Goal: Find specific page/section: Find specific page/section

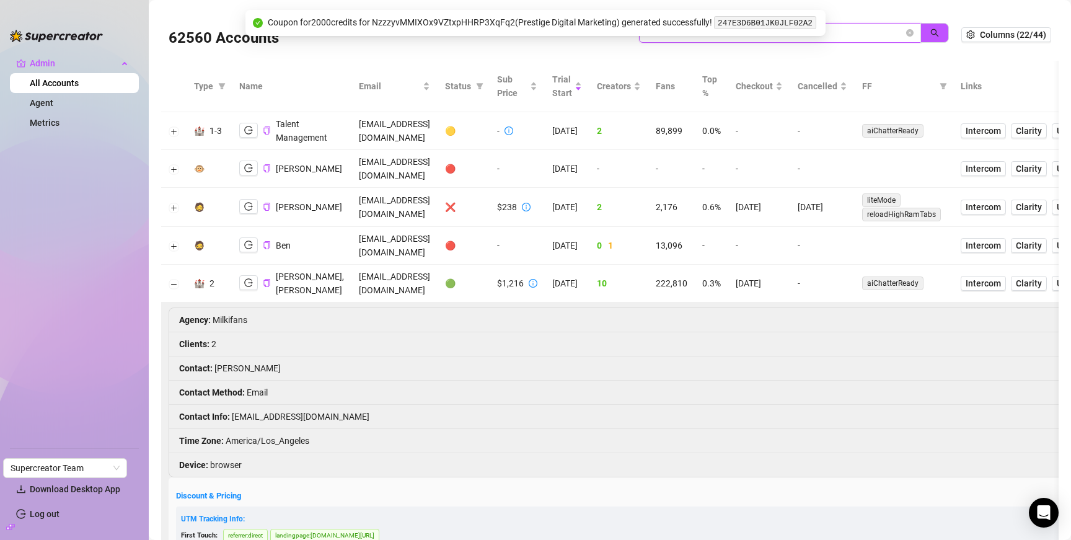
click at [708, 38] on input "milki" at bounding box center [774, 33] width 257 height 14
paste input "aCObwViZHNM4aZbFxxygukbkf4F2"
click at [920, 31] on button "button" at bounding box center [934, 33] width 29 height 20
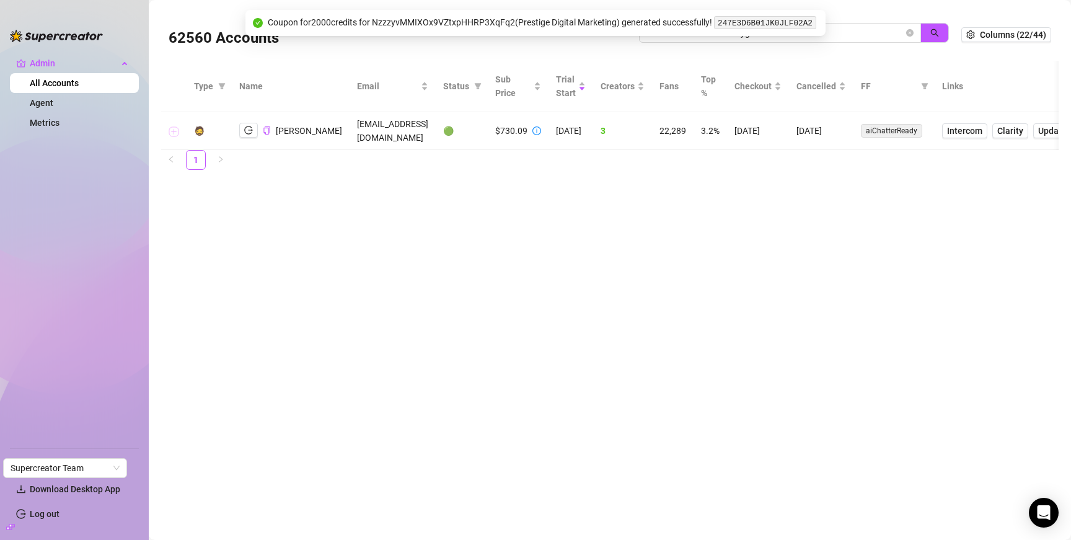
click at [173, 130] on button "Expand row" at bounding box center [174, 131] width 10 height 10
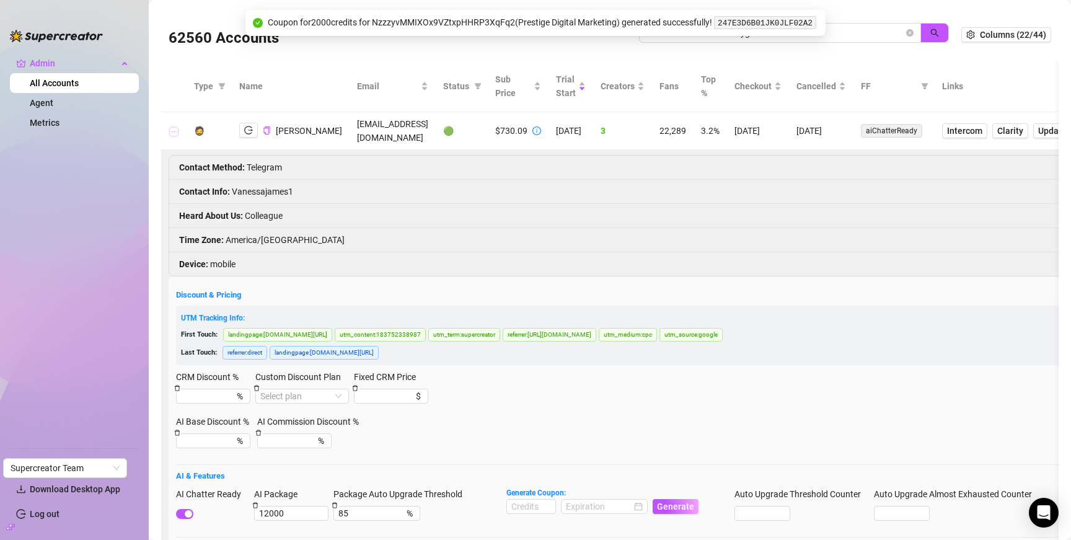
scroll to position [2, 0]
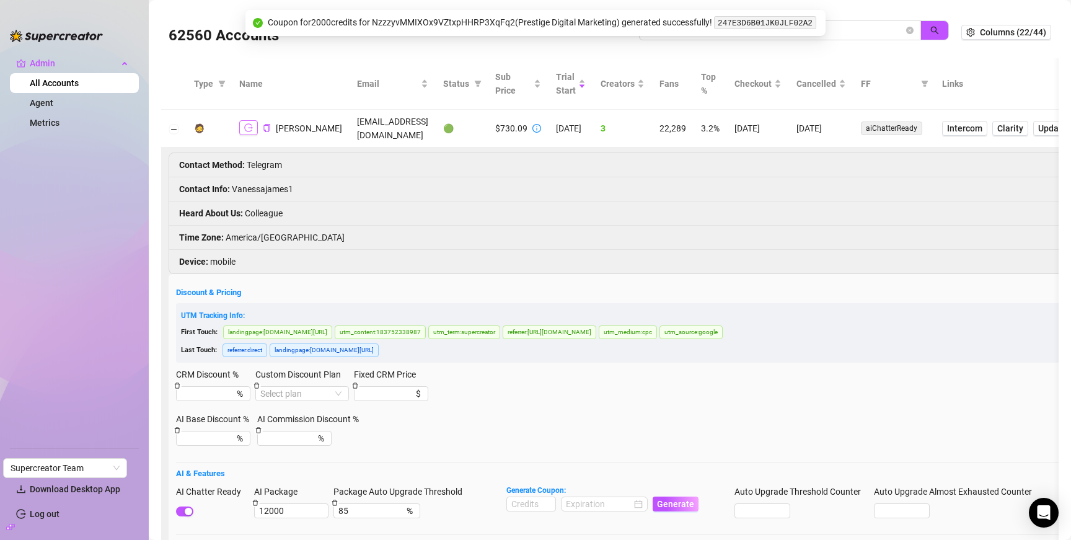
click at [250, 133] on button "button" at bounding box center [248, 127] width 19 height 15
click at [712, 37] on input "aCObwViZHNM4aZbFxxygukbkf4F2" at bounding box center [774, 31] width 257 height 14
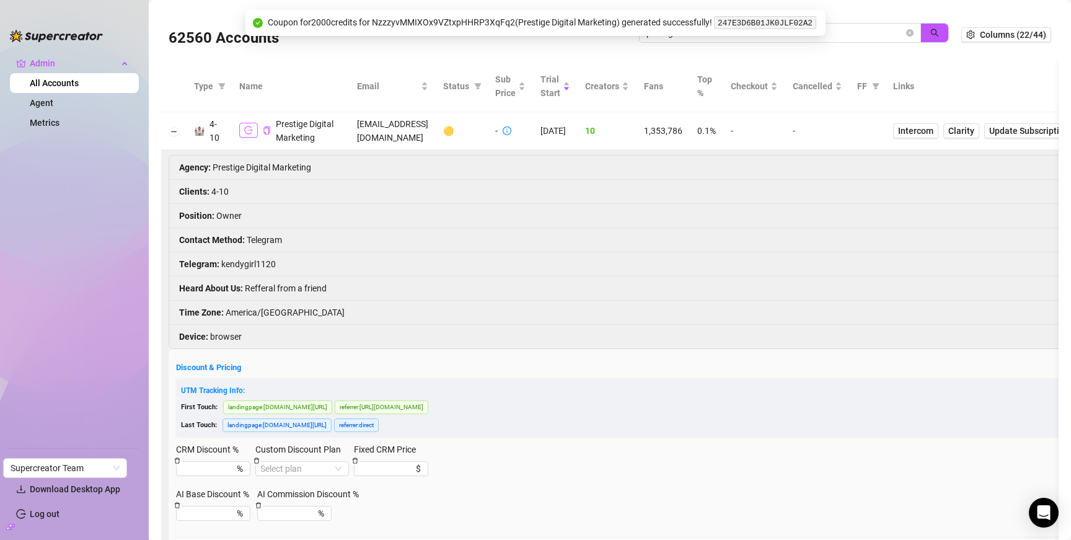
click at [245, 134] on icon "logout" at bounding box center [248, 130] width 9 height 9
click at [855, 35] on input "prestig" at bounding box center [774, 33] width 257 height 14
paste input "TwjC4VyXiNVl9AoyHRBbkaXucMz2"
click at [920, 35] on button "button" at bounding box center [934, 33] width 29 height 20
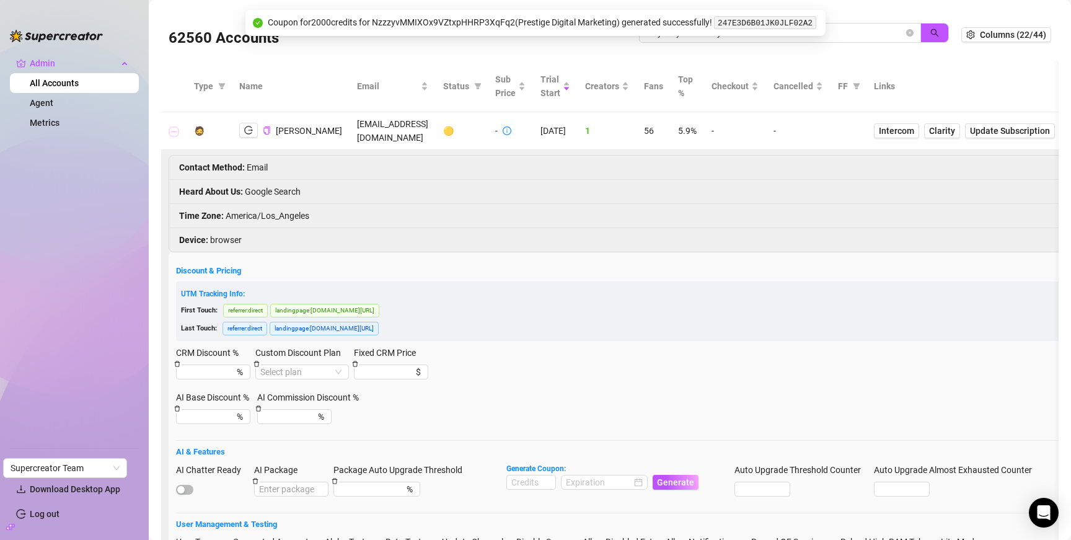
click at [172, 130] on button "Collapse row" at bounding box center [174, 131] width 10 height 10
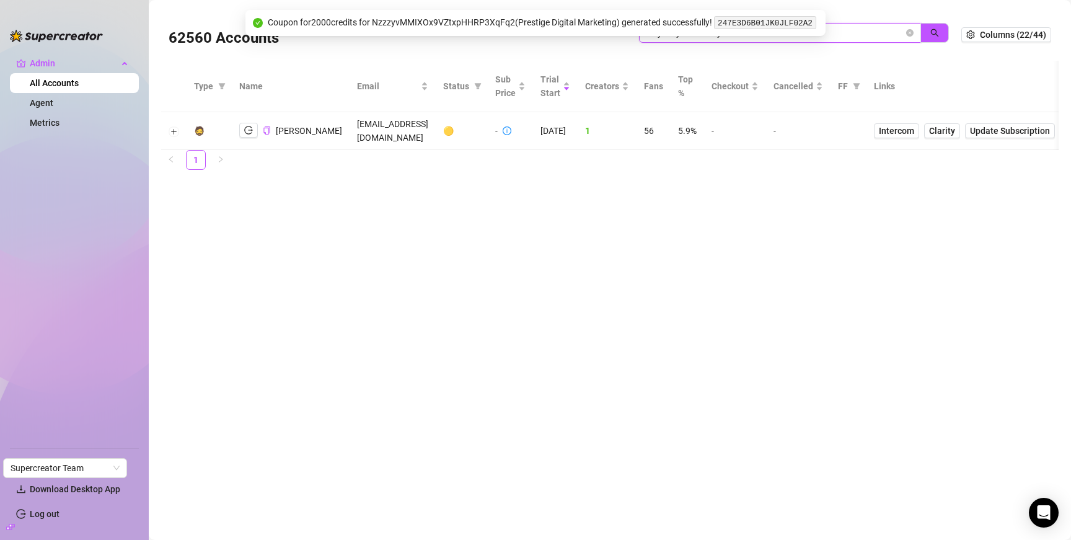
click at [780, 38] on input "TwjC4VyXiNVl9AoyHRBbkaXucMz2" at bounding box center [774, 33] width 257 height 14
click at [779, 38] on input "TwjC4VyXiNVl9AoyHRBbkaXucMz2" at bounding box center [774, 33] width 257 height 14
click at [926, 36] on button "button" at bounding box center [934, 33] width 29 height 20
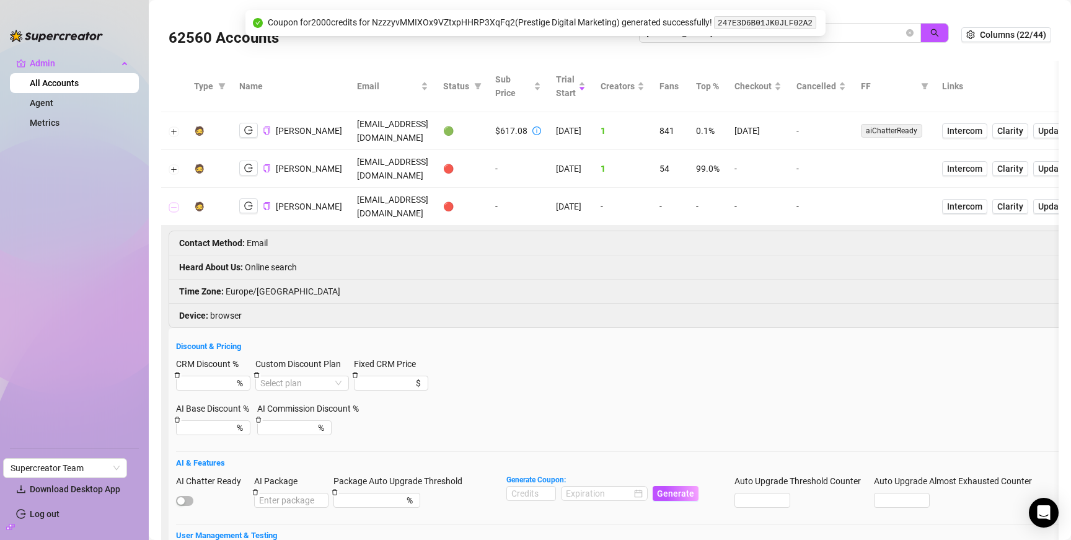
click at [175, 205] on button "Collapse row" at bounding box center [174, 207] width 10 height 10
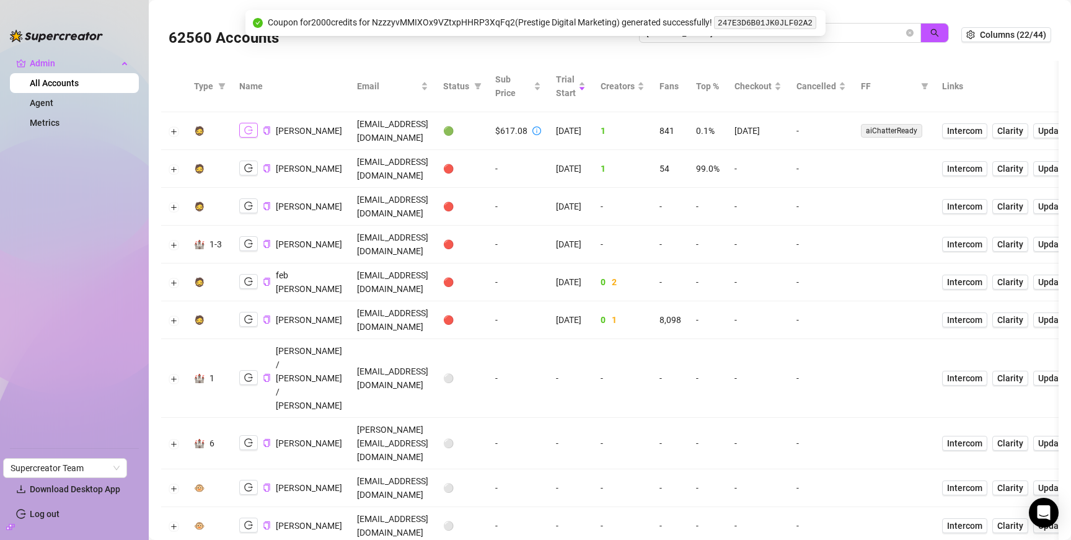
click at [245, 131] on icon "logout" at bounding box center [248, 130] width 9 height 9
click at [867, 29] on input "ryan b" at bounding box center [774, 33] width 257 height 14
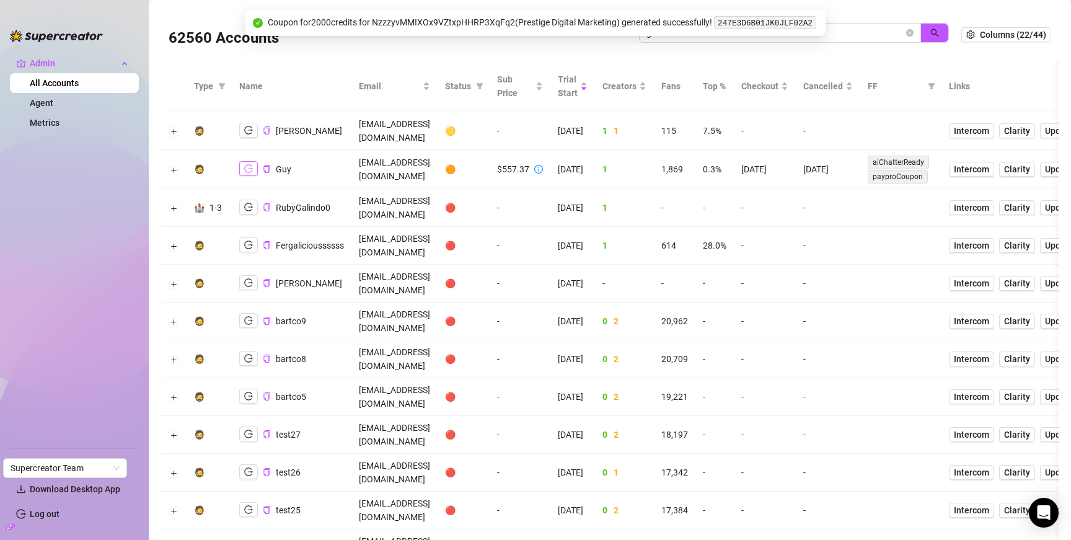
click at [245, 165] on icon "logout" at bounding box center [248, 169] width 9 height 8
click at [861, 33] on input "gali" at bounding box center [774, 33] width 257 height 14
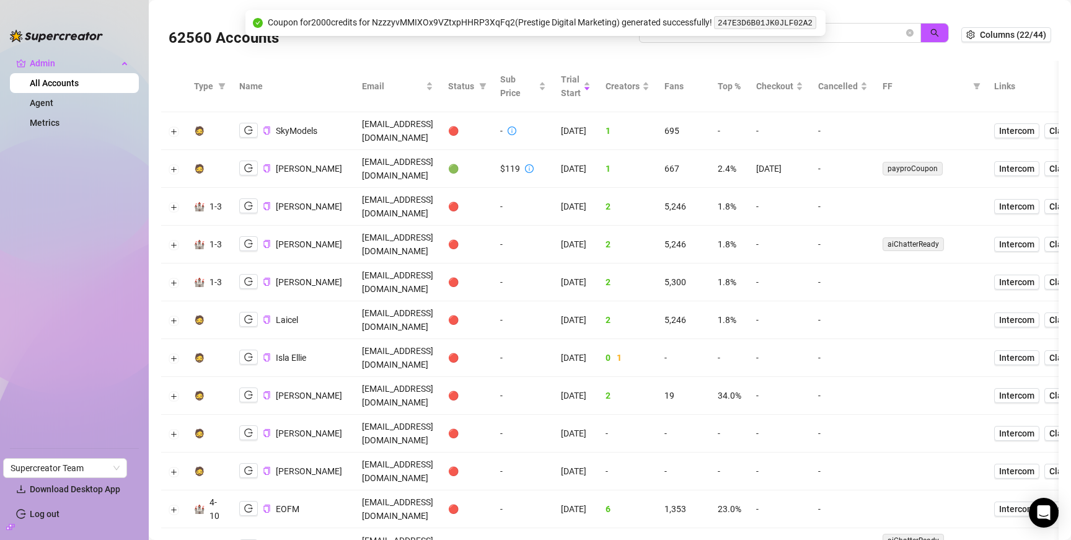
click at [175, 539] on button "Collapse row" at bounding box center [174, 548] width 10 height 10
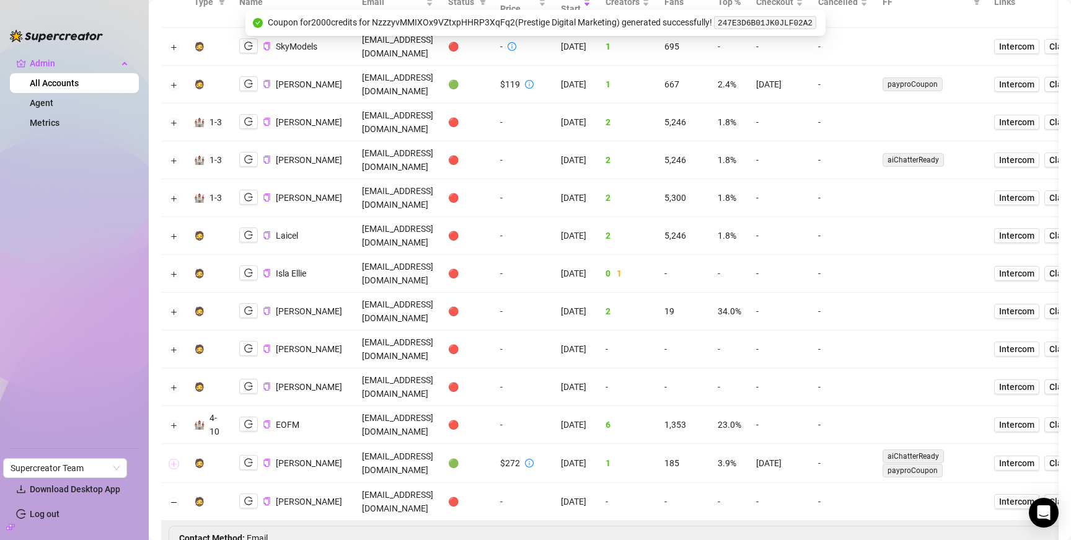
scroll to position [94, 0]
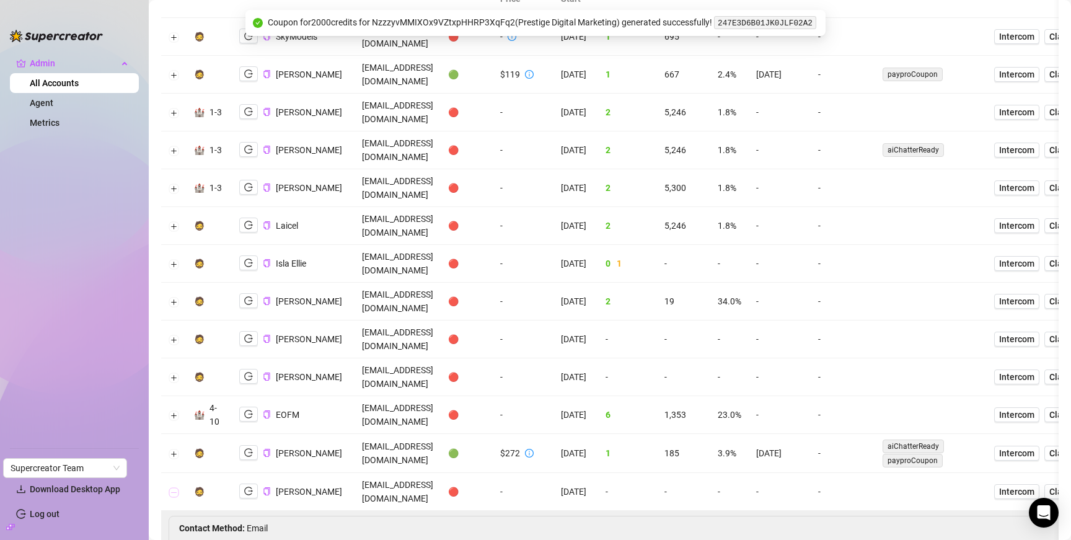
drag, startPoint x: 174, startPoint y: 371, endPoint x: 181, endPoint y: 367, distance: 7.5
click at [174, 487] on button "Collapse row" at bounding box center [174, 492] width 10 height 10
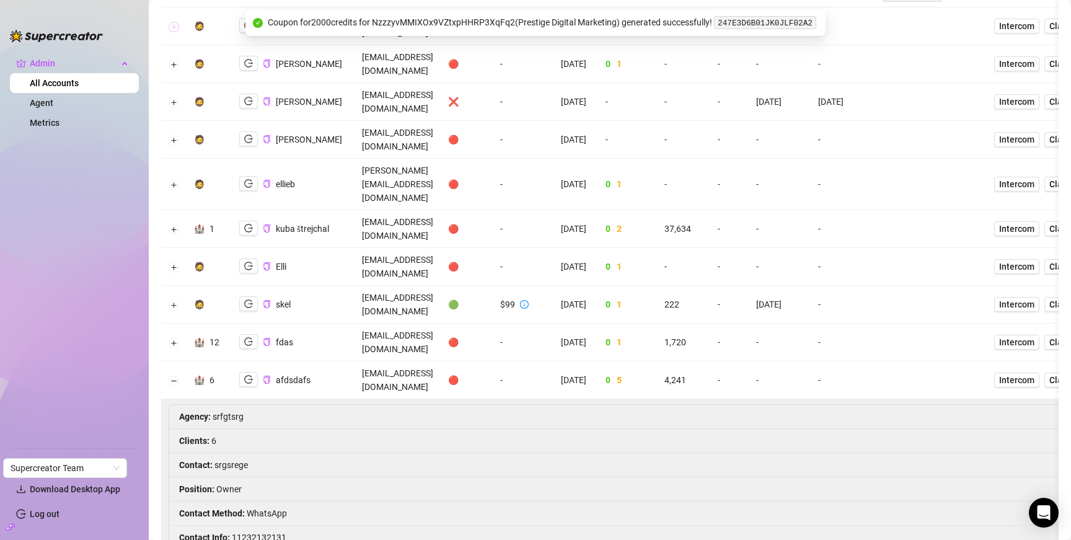
scroll to position [608, 0]
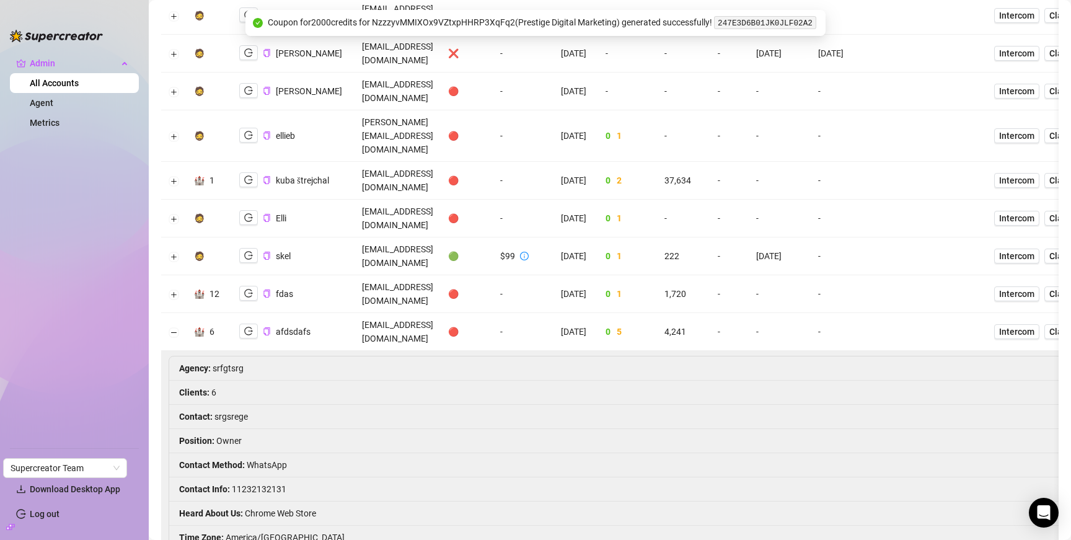
click at [168, 313] on td at bounding box center [173, 332] width 25 height 38
click at [172, 327] on button "Collapse row" at bounding box center [174, 332] width 10 height 10
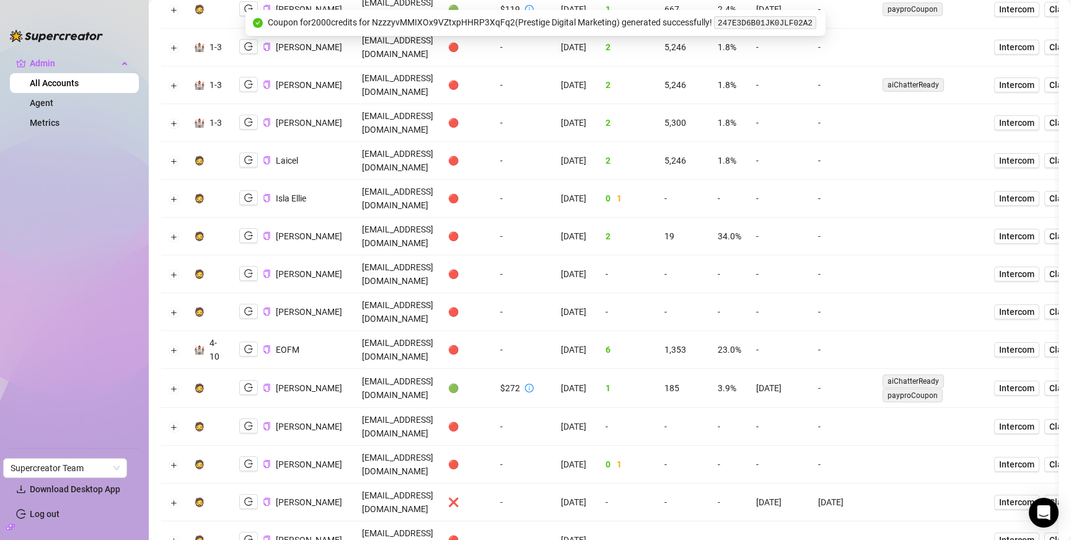
scroll to position [0, 0]
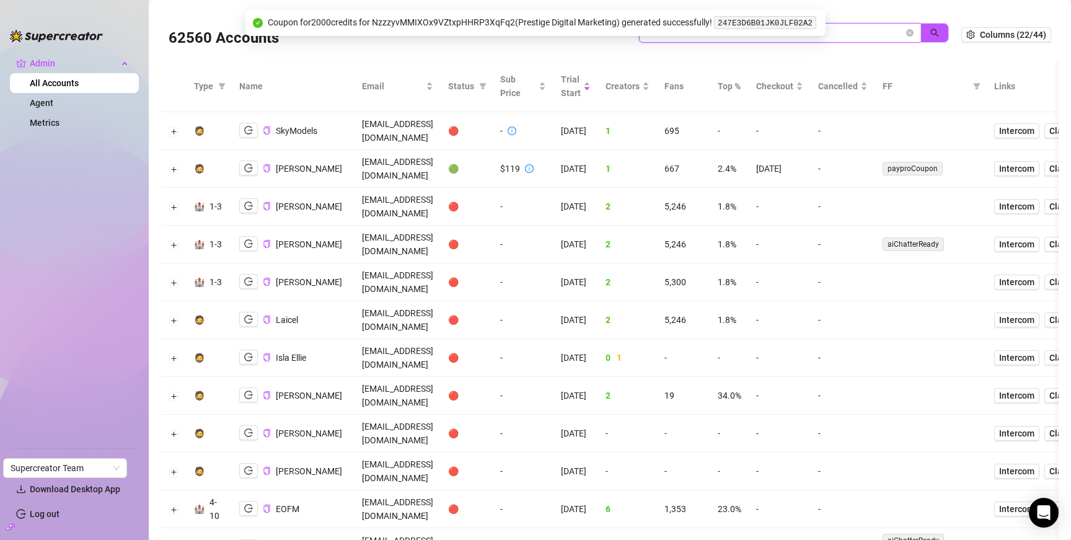
click at [850, 33] on input "ellie" at bounding box center [774, 33] width 257 height 14
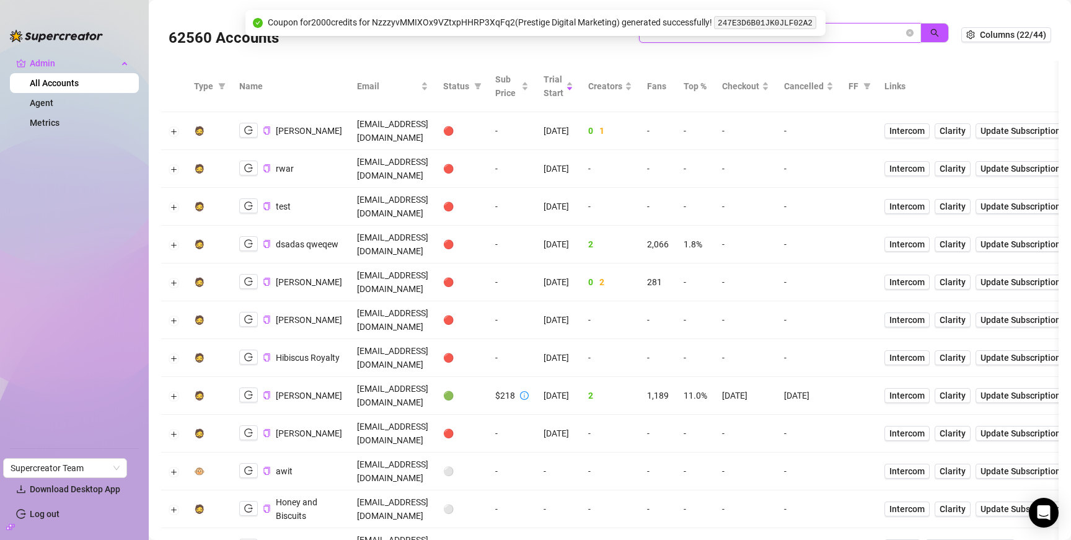
click at [689, 38] on input "bisc" at bounding box center [774, 33] width 257 height 14
type input "kit"
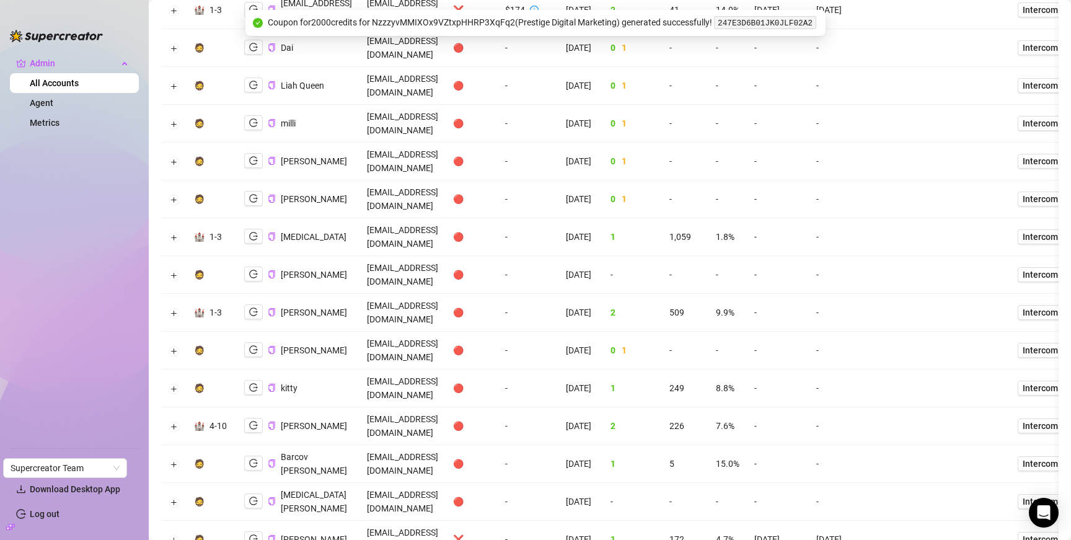
scroll to position [1662, 0]
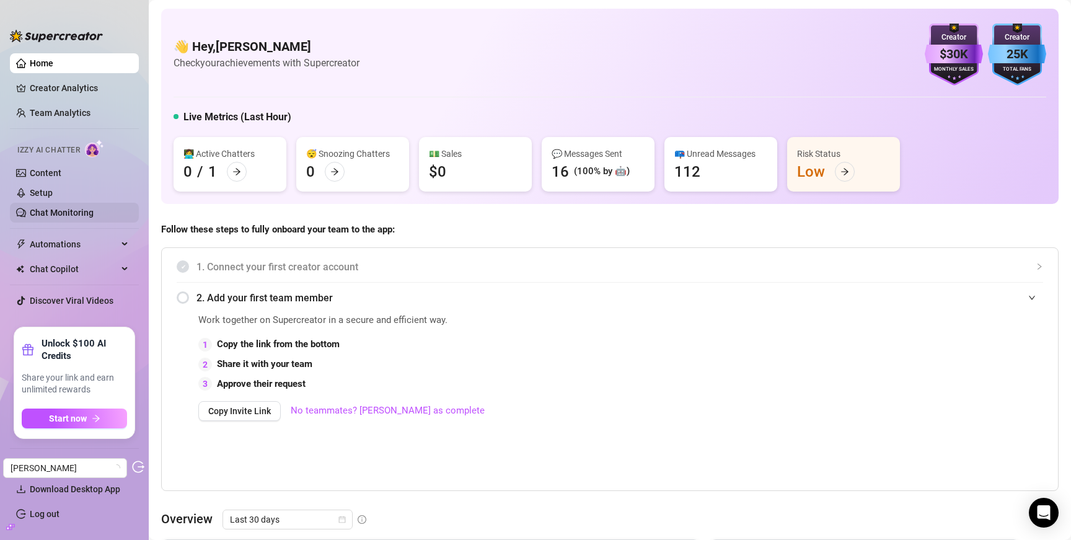
click at [60, 213] on link "Chat Monitoring" at bounding box center [62, 213] width 64 height 10
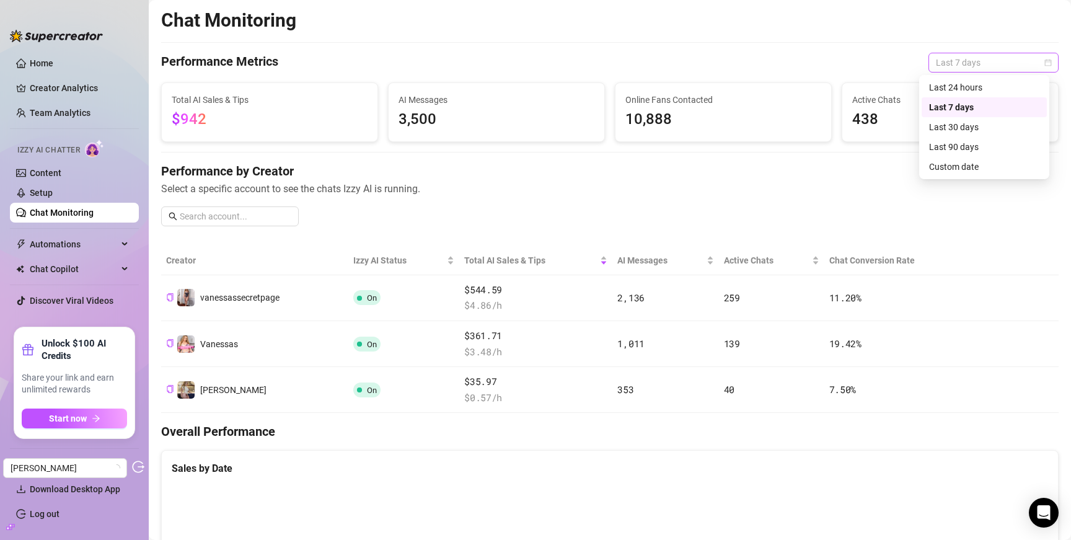
click at [980, 59] on span "Last 7 days" at bounding box center [993, 62] width 115 height 19
click at [958, 127] on div "Last 30 days" at bounding box center [984, 127] width 110 height 14
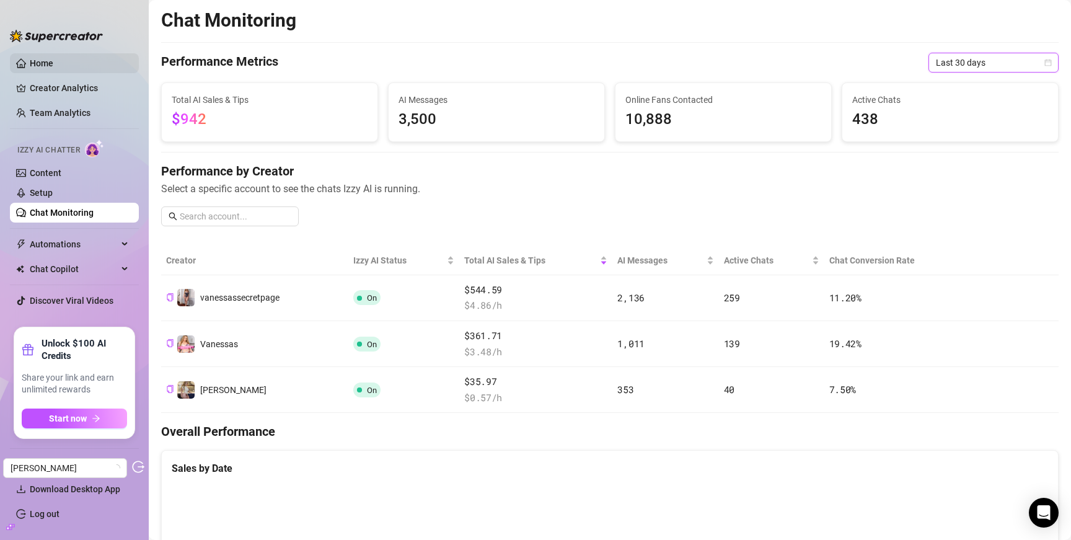
click at [51, 60] on link "Home" at bounding box center [42, 63] width 24 height 10
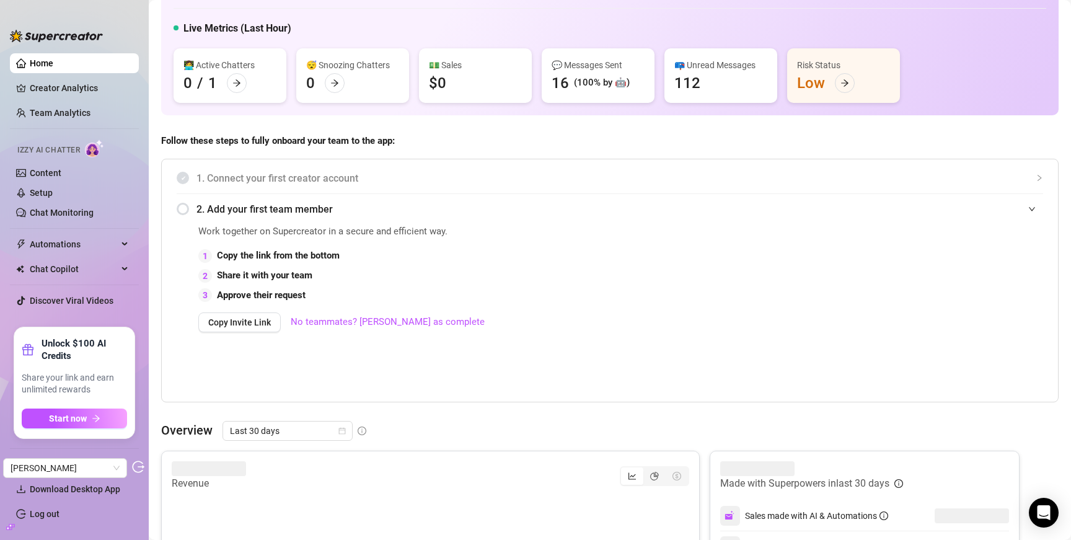
scroll to position [289, 0]
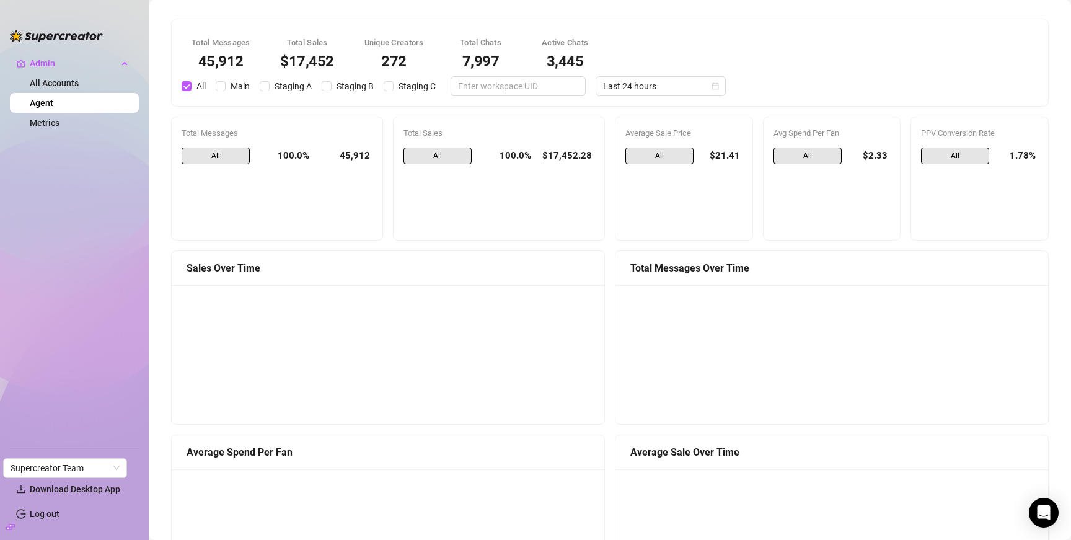
scroll to position [964, 0]
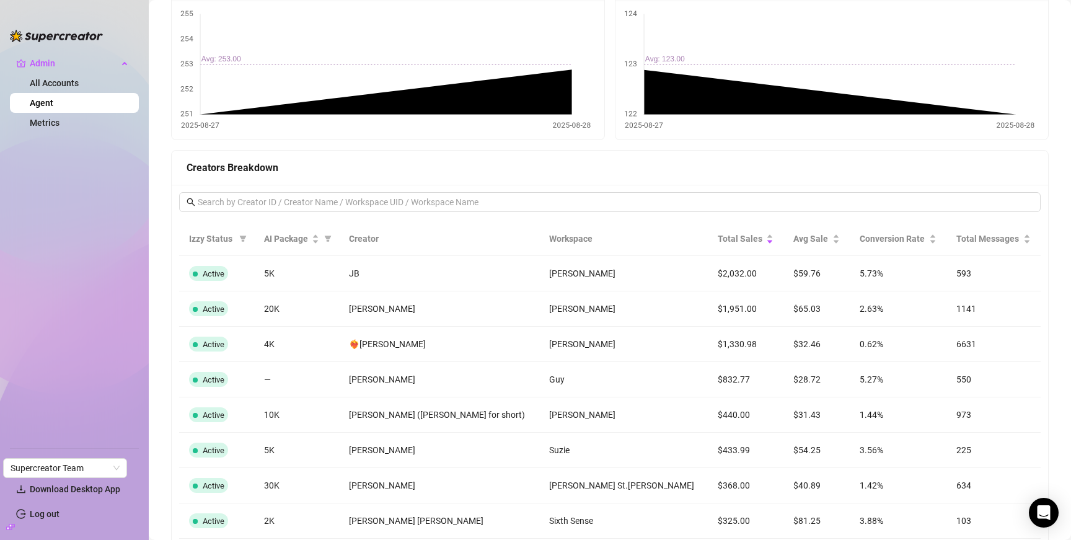
scroll to position [838, 0]
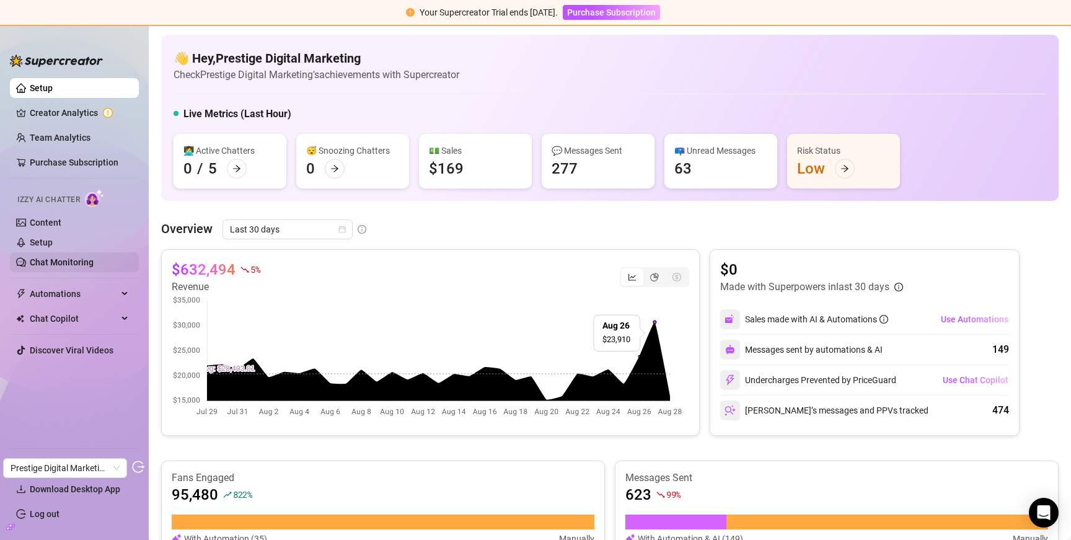
click at [47, 257] on link "Chat Monitoring" at bounding box center [62, 262] width 64 height 10
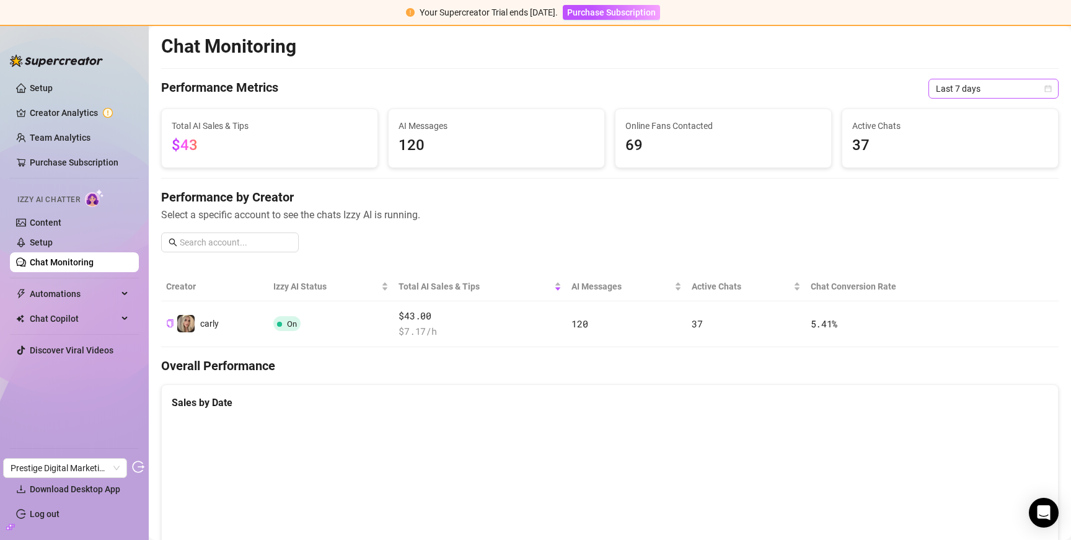
click at [957, 86] on span "Last 7 days" at bounding box center [993, 88] width 115 height 19
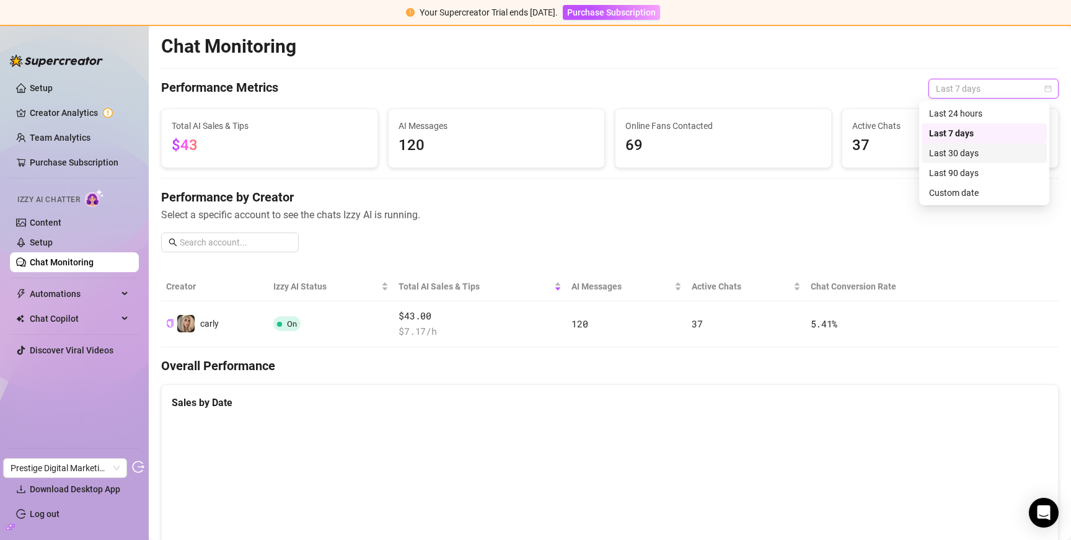
drag, startPoint x: 958, startPoint y: 154, endPoint x: 439, endPoint y: 161, distance: 519.3
click at [958, 154] on div "Last 30 days" at bounding box center [984, 153] width 110 height 14
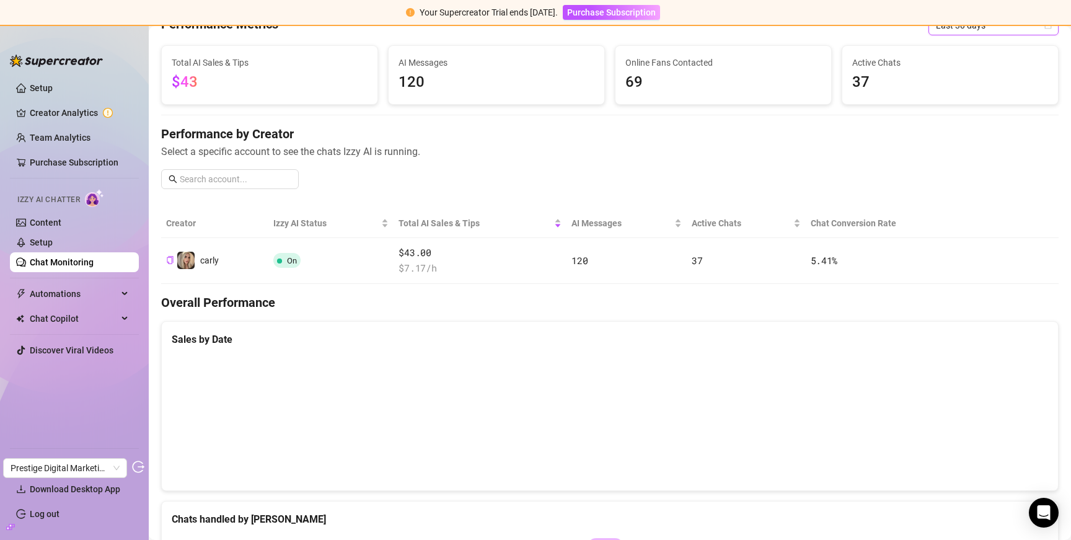
scroll to position [65, 0]
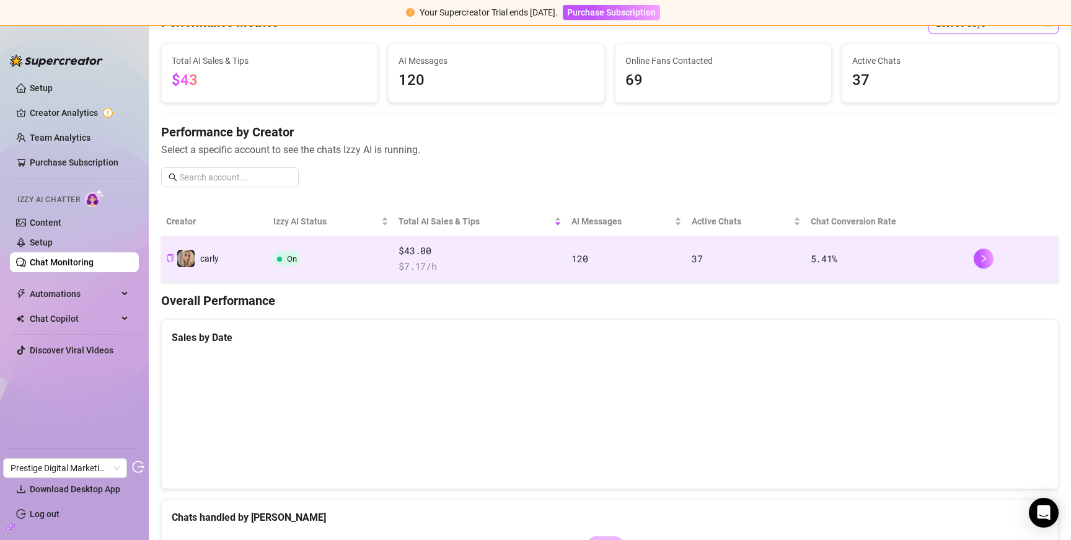
click at [517, 264] on span "$ 7.17 /h" at bounding box center [479, 266] width 163 height 15
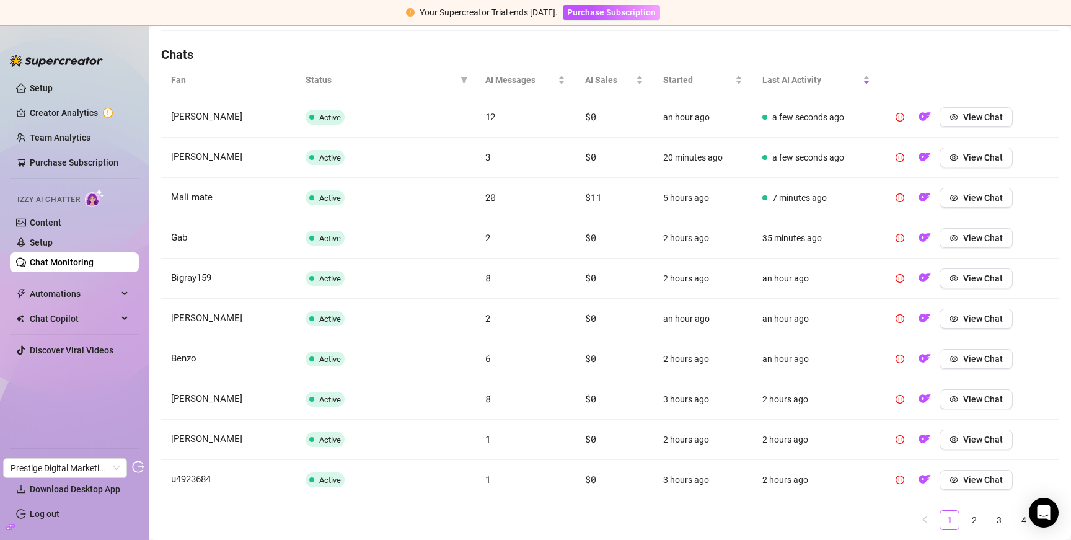
scroll to position [446, 0]
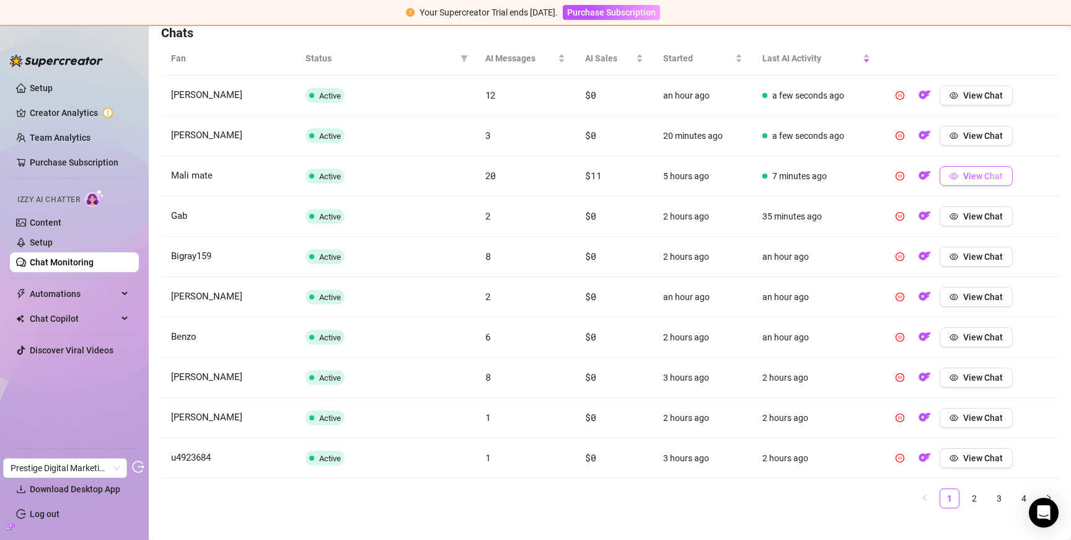
click at [968, 181] on button "View Chat" at bounding box center [975, 176] width 73 height 20
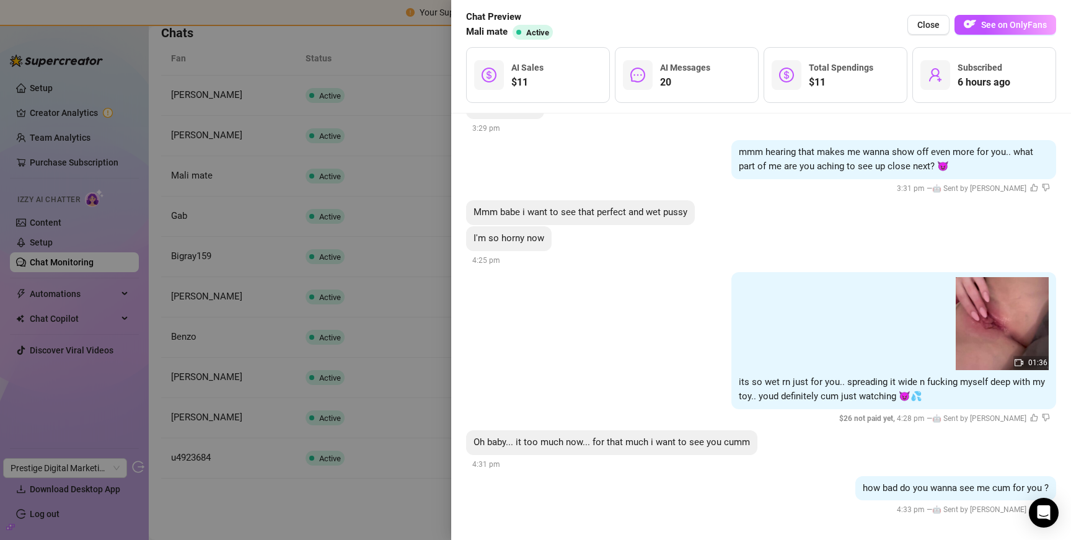
scroll to position [2330, 0]
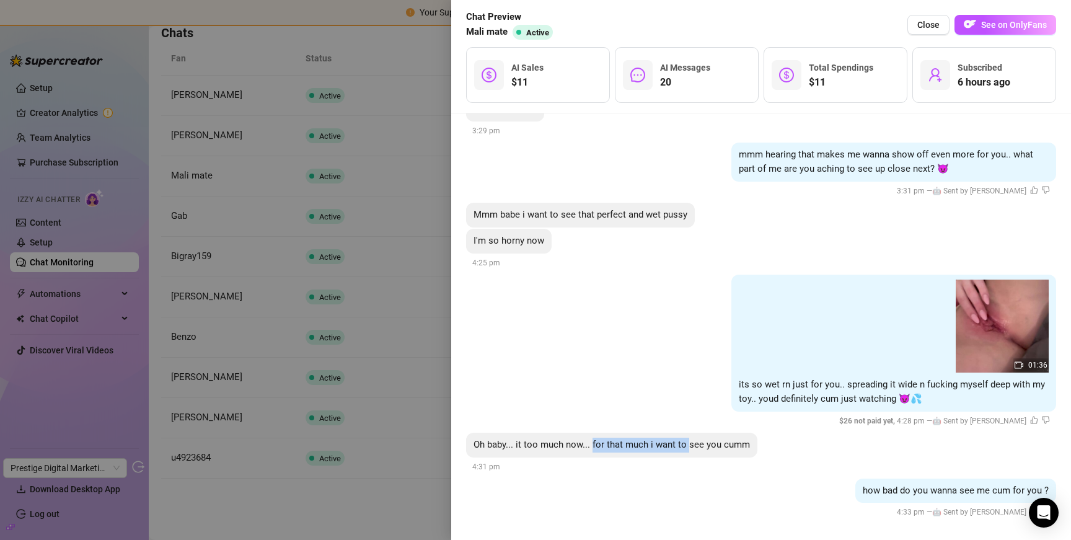
drag, startPoint x: 592, startPoint y: 440, endPoint x: 689, endPoint y: 438, distance: 97.3
click at [689, 439] on span "Oh baby... it too much now... for that much i want to see you cumm" at bounding box center [611, 444] width 276 height 11
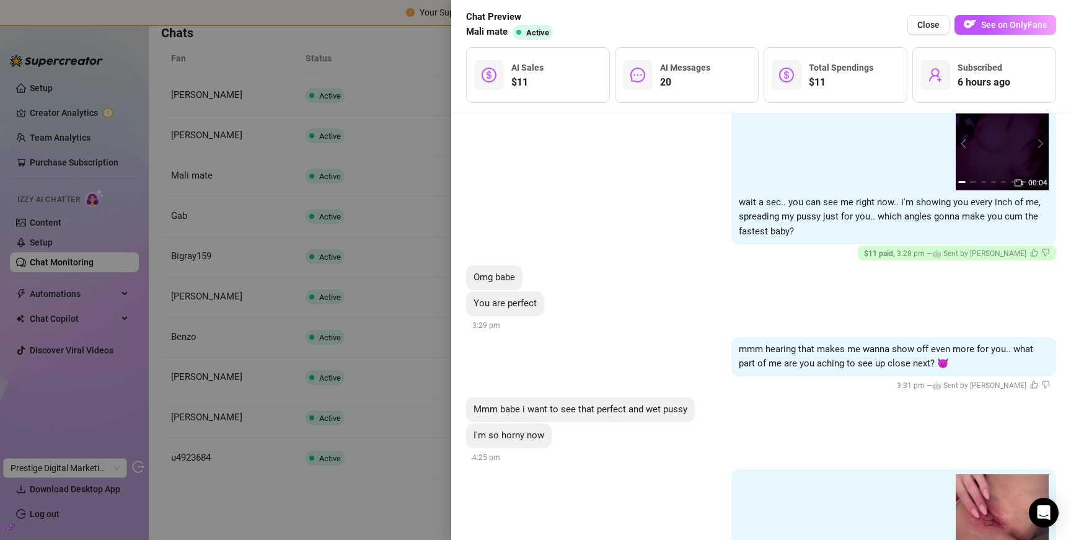
scroll to position [2095, 0]
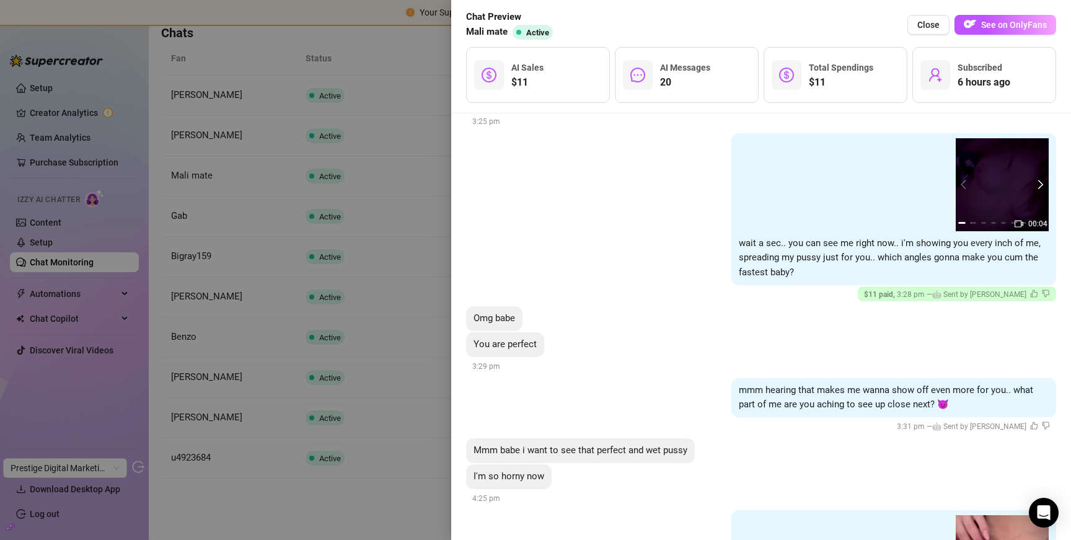
click at [1034, 183] on button "next" at bounding box center [1039, 185] width 10 height 10
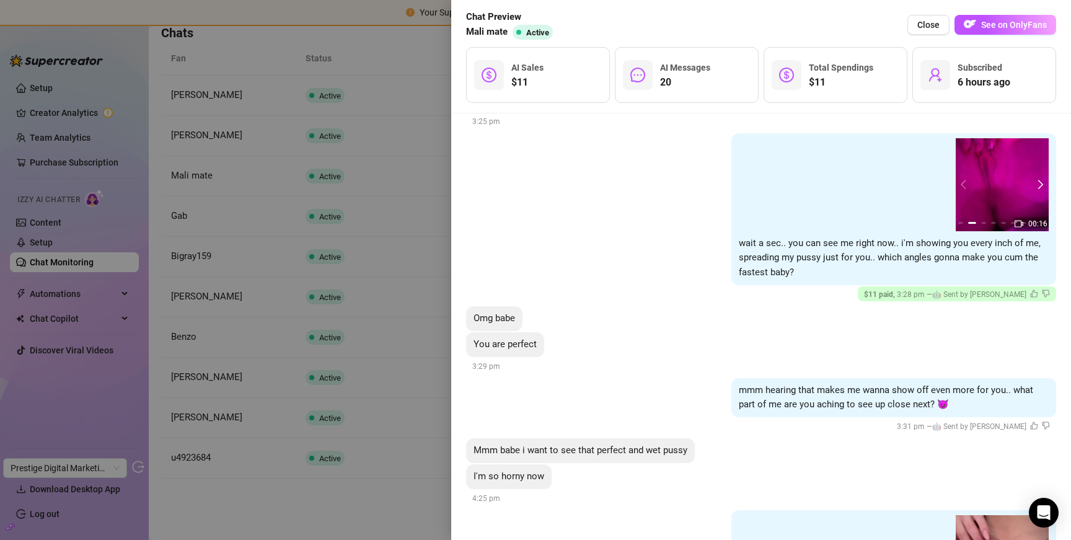
click at [1034, 183] on button "next" at bounding box center [1039, 185] width 10 height 10
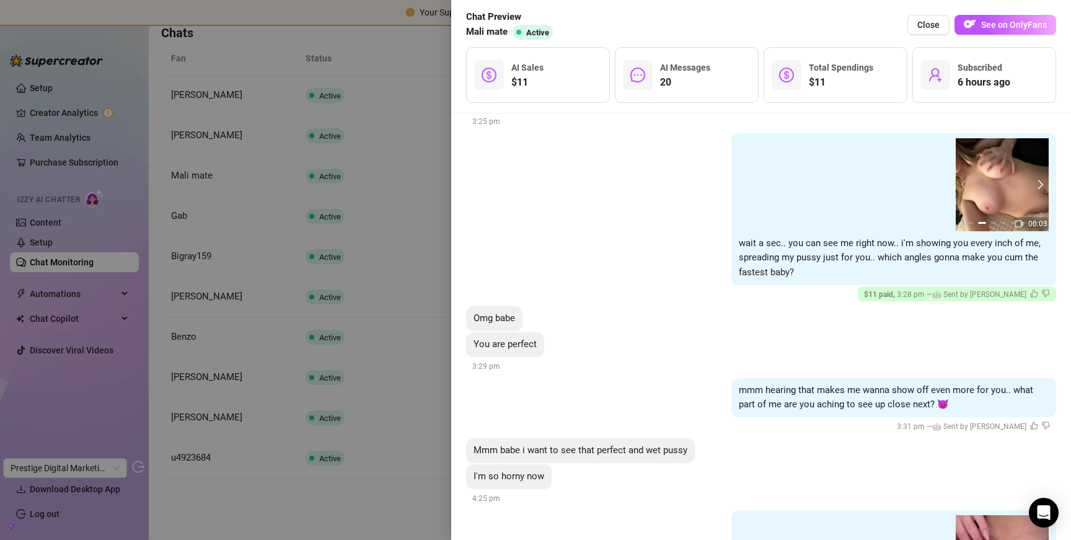
click at [1034, 183] on button "next" at bounding box center [1039, 185] width 10 height 10
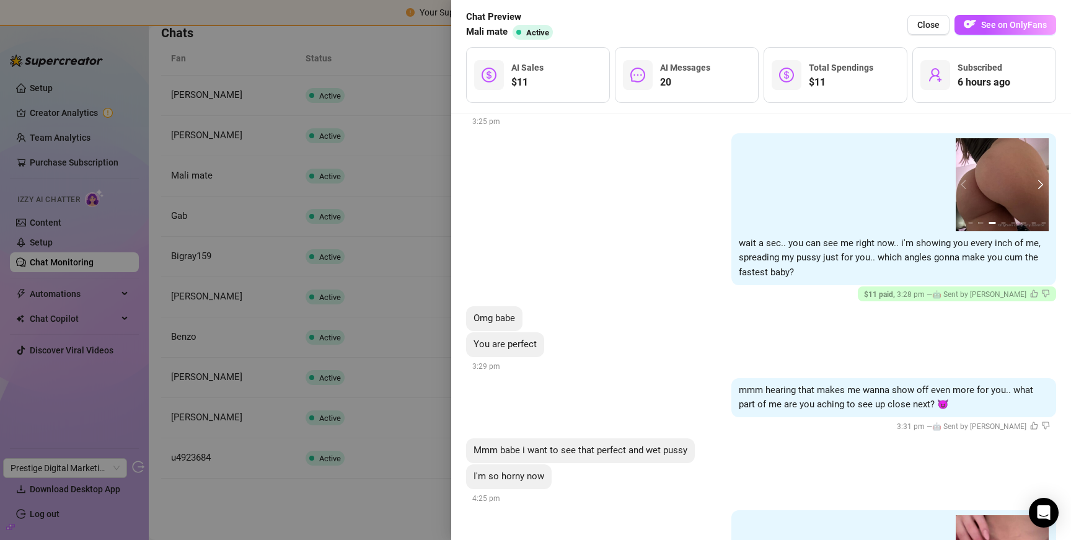
click at [1034, 183] on button "next" at bounding box center [1039, 185] width 10 height 10
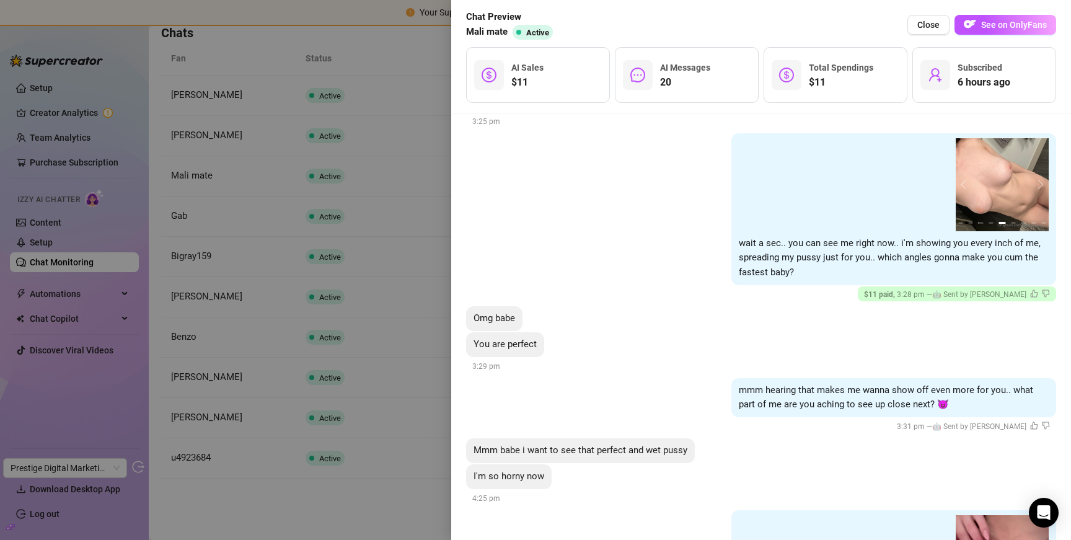
click at [397, 248] on div at bounding box center [535, 270] width 1071 height 540
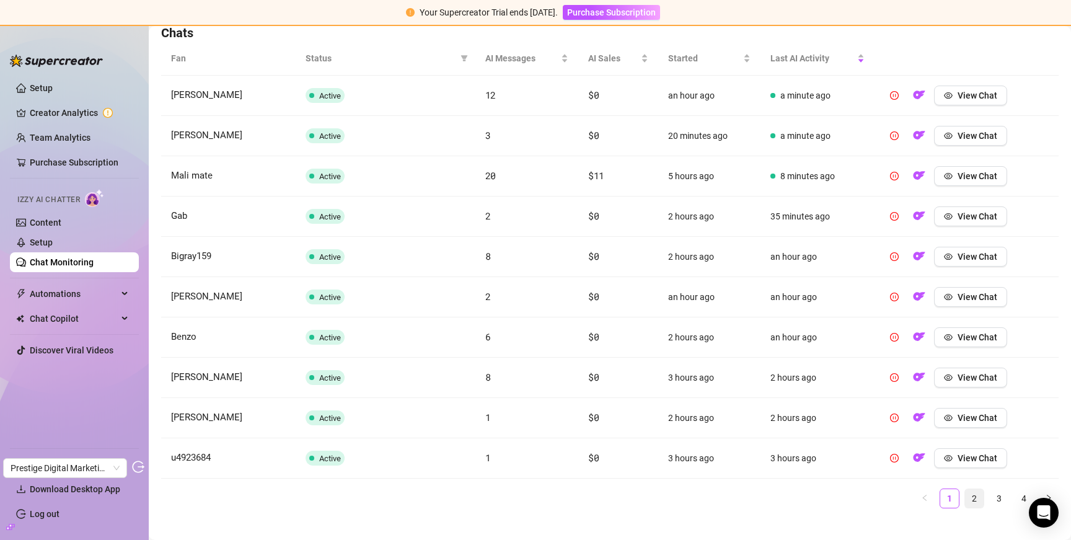
click at [971, 503] on link "2" at bounding box center [974, 498] width 19 height 19
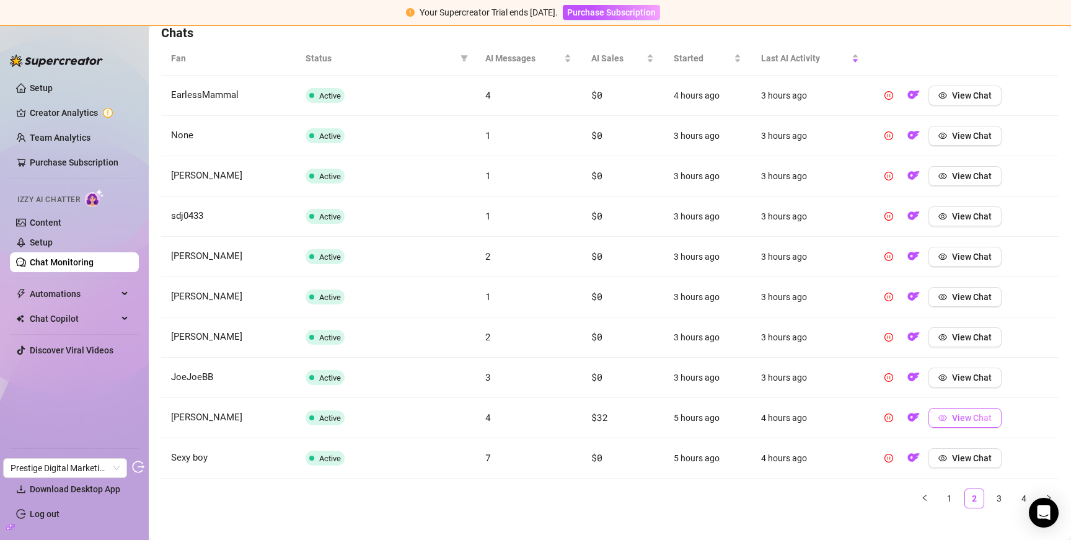
click at [965, 413] on span "View Chat" at bounding box center [972, 418] width 40 height 10
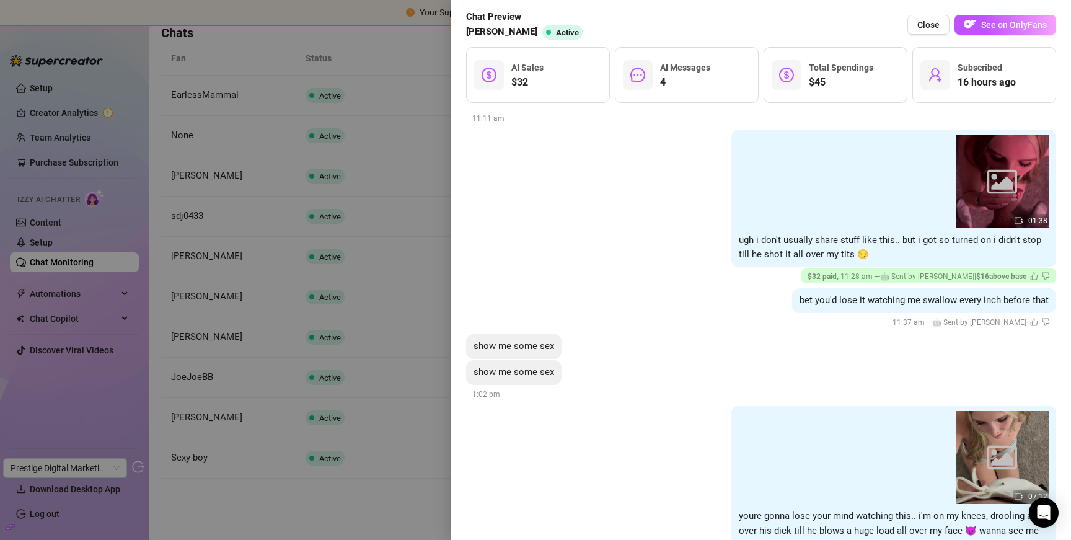
scroll to position [731, 0]
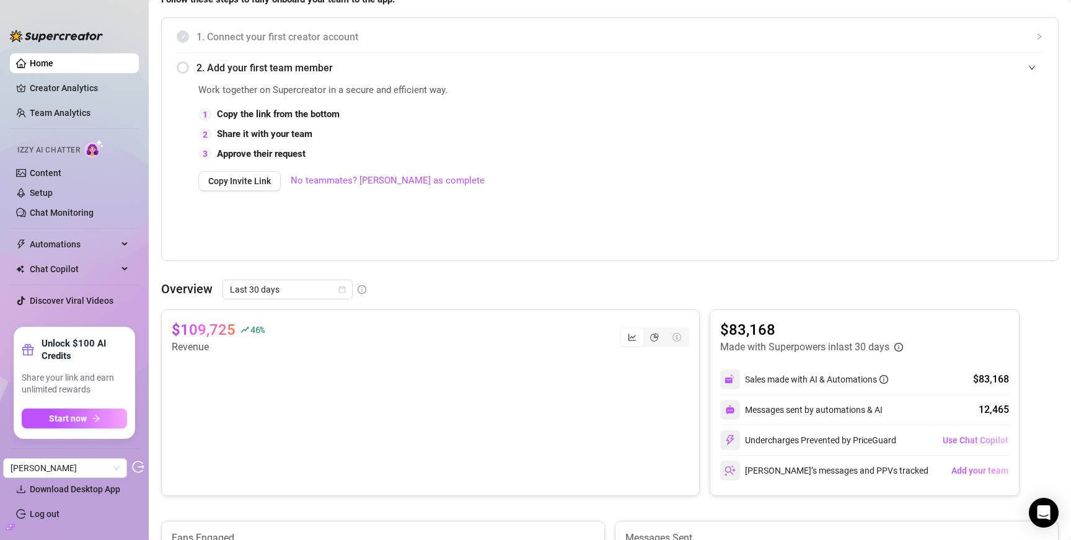
scroll to position [418, 0]
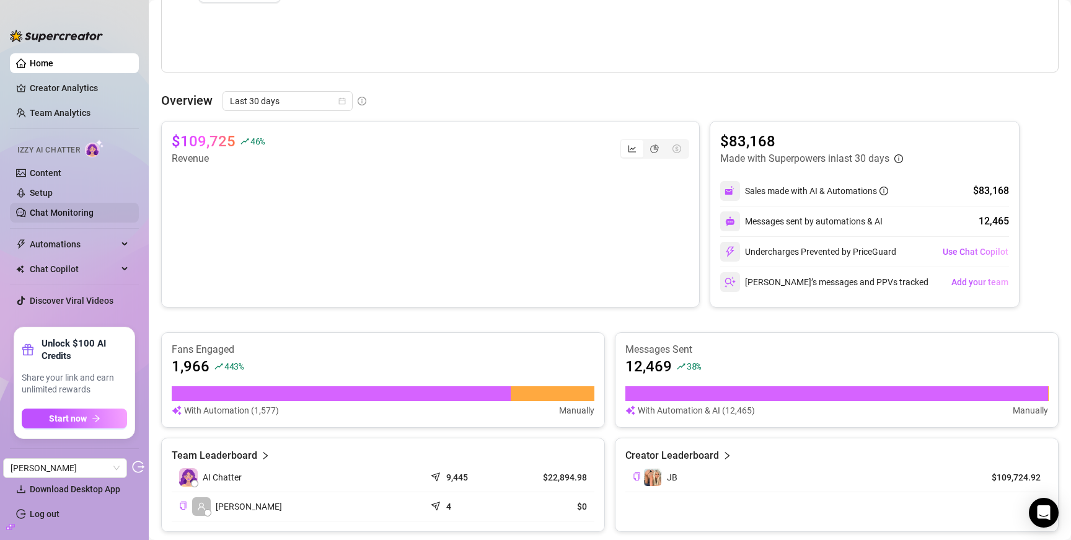
click at [84, 211] on link "Chat Monitoring" at bounding box center [62, 213] width 64 height 10
